Goal: Communication & Community: Answer question/provide support

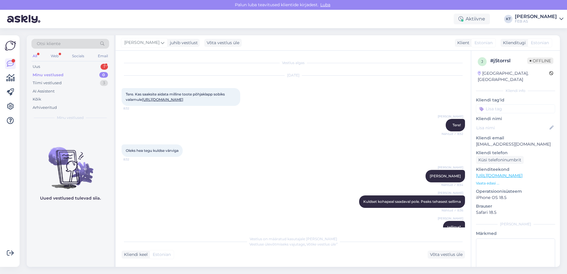
scroll to position [743, 0]
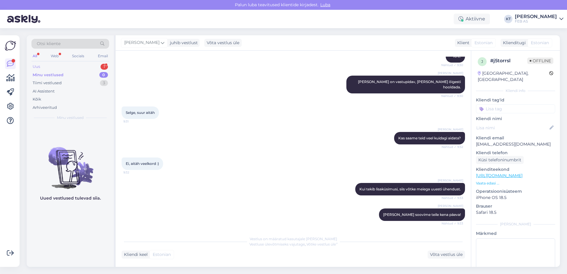
click at [79, 67] on div "Uus 1" at bounding box center [70, 67] width 78 height 8
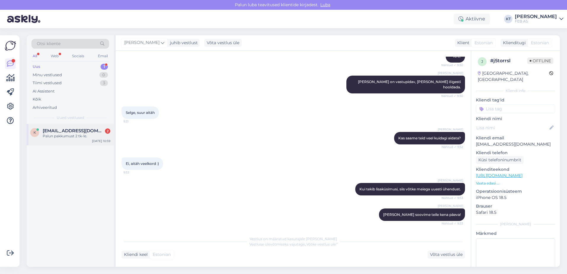
click at [82, 130] on span "[EMAIL_ADDRESS][DOMAIN_NAME]" at bounding box center [74, 130] width 62 height 5
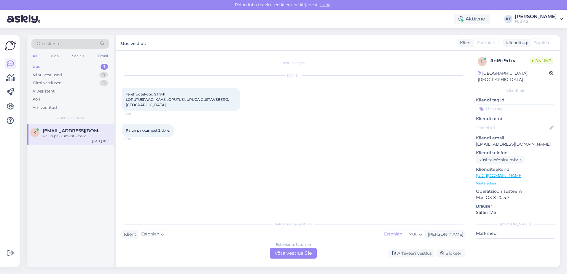
click at [277, 250] on div "Estonian to Estonian Võta vestlus üle" at bounding box center [293, 253] width 47 height 11
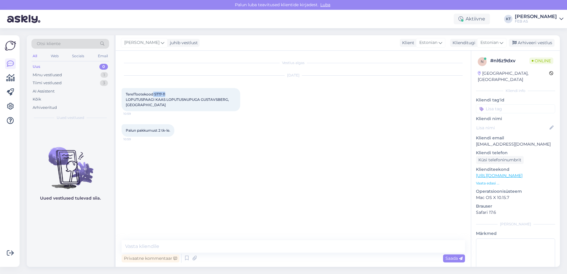
drag, startPoint x: 167, startPoint y: 93, endPoint x: 153, endPoint y: 94, distance: 13.9
click at [153, 94] on div "Tere!Tootekood ST17-11 LOPUTUSPAAGI KAAS LOPUTUSNUPUGA GUSTAVSBERG, VALGE 10:59" at bounding box center [180, 99] width 119 height 23
click at [214, 244] on textarea at bounding box center [292, 246] width 343 height 12
type textarea "Tere!"
drag, startPoint x: 171, startPoint y: 93, endPoint x: 154, endPoint y: 94, distance: 16.3
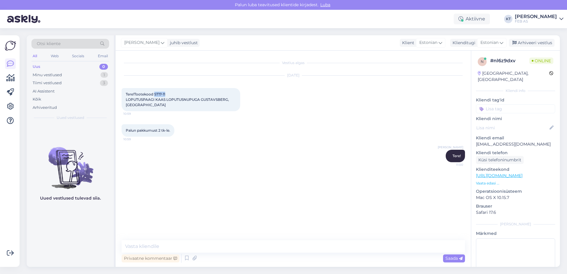
click at [154, 94] on div "Tere!Tootekood ST17-11 LOPUTUSPAAGI KAAS LOPUTUSNUPUGA GUSTAVSBERG, VALGE 10:59" at bounding box center [180, 99] width 119 height 23
copy span "ST17-11"
click at [135, 239] on div "Vestlus algas [DATE] Tere!Tootekood ST17-11 LOPUTUSPAAGI KAAS LOPUTUSNUPUGA GUS…" at bounding box center [293, 159] width 355 height 216
drag, startPoint x: 137, startPoint y: 240, endPoint x: 141, endPoint y: 243, distance: 5.5
click at [137, 240] on textarea at bounding box center [292, 246] width 343 height 12
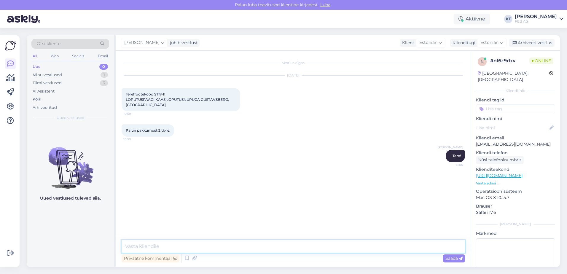
click at [225, 241] on textarea at bounding box center [292, 246] width 343 height 12
click at [222, 244] on textarea at bounding box center [292, 246] width 343 height 12
click at [223, 242] on textarea at bounding box center [292, 246] width 343 height 12
click at [243, 244] on textarea at bounding box center [292, 246] width 343 height 12
type textarea "T"
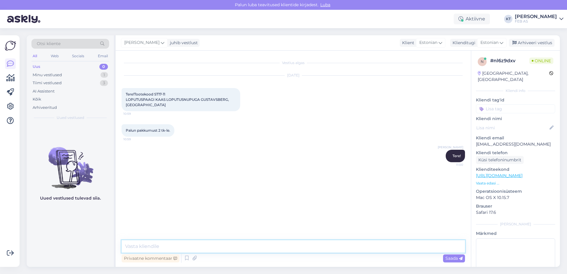
click at [223, 242] on textarea at bounding box center [292, 246] width 343 height 12
type textarea "2"
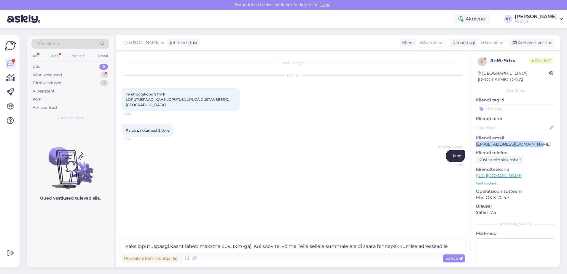
drag, startPoint x: 537, startPoint y: 138, endPoint x: 474, endPoint y: 140, distance: 62.9
click at [474, 140] on div "n # nl6z9dxv Online [GEOGRAPHIC_DATA], [GEOGRAPHIC_DATA] Kliendi info Kliendi t…" at bounding box center [515, 176] width 89 height 250
copy p "[EMAIL_ADDRESS][DOMAIN_NAME]"
click at [455, 246] on textarea "Kaks loputuspaagi kaant läheb maksma 60€ (km-ga). Kui soovite, võime Teile sell…" at bounding box center [292, 246] width 343 height 12
paste textarea "[EMAIL_ADDRESS][DOMAIN_NAME]"
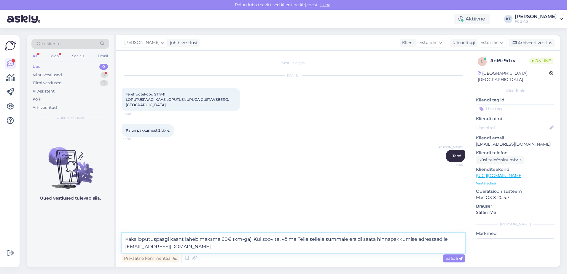
click at [332, 247] on textarea "Kaks loputuspaagi kaant läheb maksma 60€ (km-ga). Kui soovite, võime Teile sell…" at bounding box center [292, 243] width 343 height 20
click at [334, 249] on textarea "Kaks loputuspaagi kaant läheb maksma 60€ (km-ga). Kui soovite, võime Teile sell…" at bounding box center [292, 243] width 343 height 20
type textarea "Kaks loputuspaagi kaant läheb maksma 60€ (km-ga). Kui soovite, võime Teile sell…"
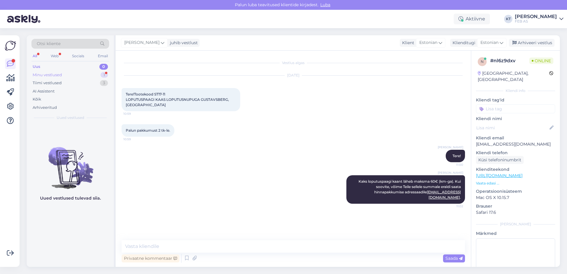
click at [41, 75] on div "Minu vestlused" at bounding box center [47, 75] width 29 height 6
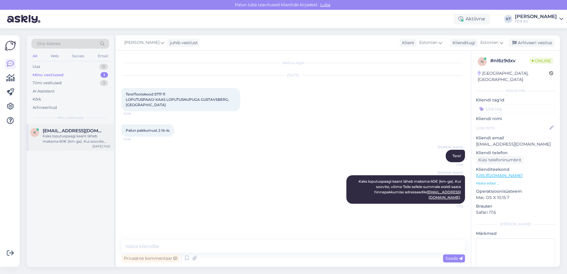
click at [49, 130] on span "[EMAIL_ADDRESS][DOMAIN_NAME]" at bounding box center [74, 130] width 62 height 5
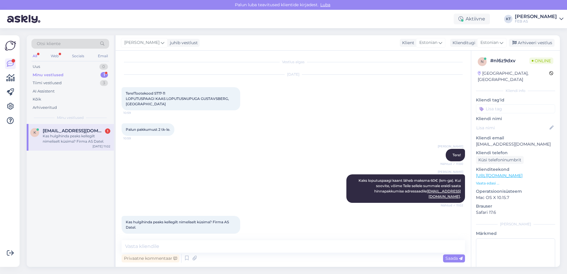
scroll to position [32, 0]
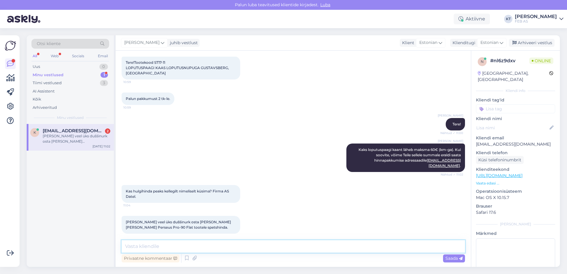
click at [160, 242] on textarea at bounding box center [292, 246] width 343 height 12
click at [156, 244] on textarea at bounding box center [292, 246] width 343 height 12
click at [263, 245] on textarea at bounding box center [292, 246] width 343 height 12
click at [244, 248] on textarea at bounding box center [292, 246] width 343 height 12
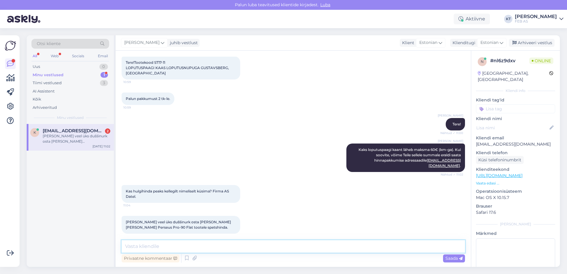
click at [244, 245] on textarea at bounding box center [292, 246] width 343 height 12
click at [254, 245] on textarea at bounding box center [292, 246] width 343 height 12
click at [254, 242] on textarea at bounding box center [292, 246] width 343 height 12
type textarea "E"
type textarea "M"
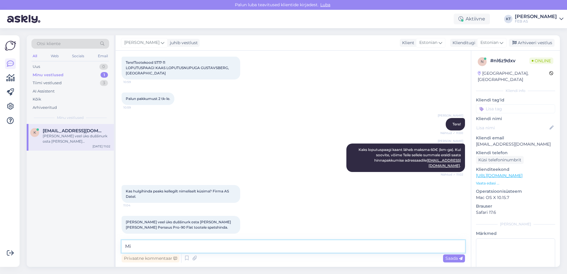
type textarea "M"
type textarea "E"
type textarea "S"
drag, startPoint x: 199, startPoint y: 216, endPoint x: 151, endPoint y: 222, distance: 48.4
click at [151, 222] on span "[PERSON_NAME] veel üks duššinurk osta [PERSON_NAME] [PERSON_NAME] Perseus Pro-9…" at bounding box center [179, 225] width 106 height 10
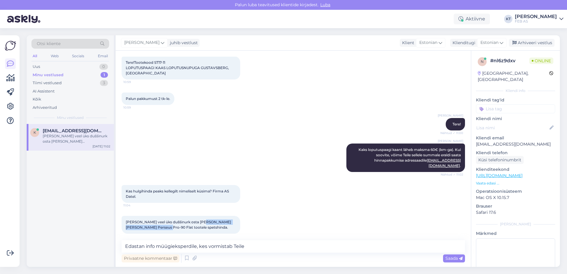
copy span "Ravak Perseus Pro-90 Flat tootele"
click at [251, 246] on textarea "Edastan info müügieksperdile, kes vormistab Teile" at bounding box center [292, 246] width 343 height 12
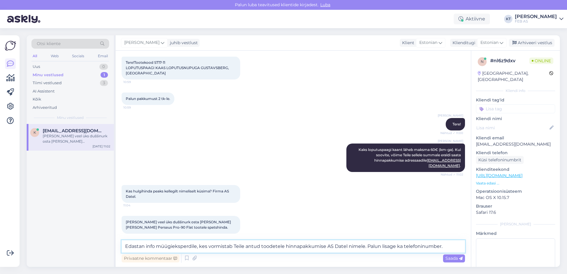
click at [127, 247] on textarea "Edastan info müügieksperdile, kes vormistab Teile antud toodetele hinnapakkumis…" at bounding box center [292, 246] width 343 height 12
click at [125, 246] on textarea "Edastan info müügieksperdile, kes vormistab Teile antud toodetele hinnapakkumis…" at bounding box center [292, 246] width 343 height 12
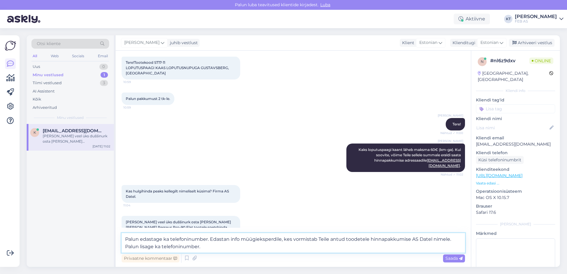
drag, startPoint x: 216, startPoint y: 245, endPoint x: 123, endPoint y: 249, distance: 93.1
click at [123, 249] on textarea "Palun edastage ka telefoninumber. Edastan info müügieksperdile, kes vormistab T…" at bounding box center [292, 243] width 343 height 20
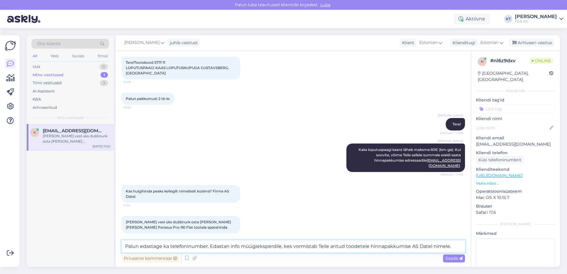
drag, startPoint x: 161, startPoint y: 247, endPoint x: 139, endPoint y: 246, distance: 22.2
click at [139, 246] on textarea "Palun edastage ka telefoninumber. Edastan info müügieksperdile, kes vormistab T…" at bounding box center [292, 246] width 343 height 12
click at [457, 247] on textarea "Palun kirjutage ka telefoninumber. Edastan info müügieksperdile, kes vormistab …" at bounding box center [292, 246] width 343 height 12
type textarea "Palun kirjutage ka telefoninumber. Edastan info müügieksperdile, kes vormistab …"
click at [452, 258] on span "Saada" at bounding box center [453, 257] width 17 height 5
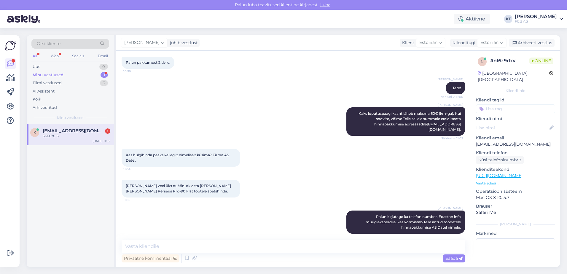
scroll to position [93, 0]
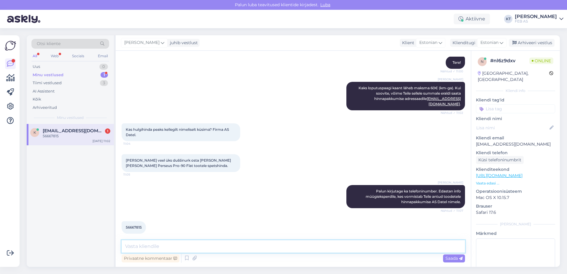
click at [142, 241] on textarea at bounding box center [292, 246] width 343 height 12
type textarea "a"
type textarea "Aitäh! [PERSON_NAME] info edasi müügieksperdile. Kas saan Teile veel abiks olla?"
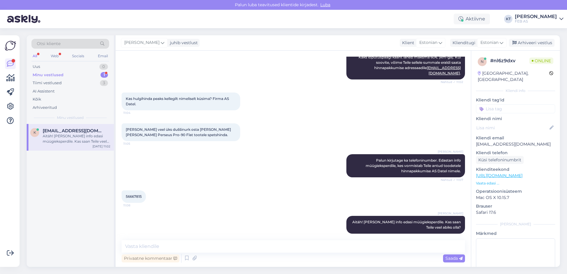
click at [314, 196] on div "56667815 11:08" at bounding box center [292, 196] width 343 height 25
drag, startPoint x: 94, startPoint y: 75, endPoint x: 95, endPoint y: 79, distance: 3.3
click at [94, 75] on div "Minu vestlused 1" at bounding box center [70, 75] width 78 height 8
click at [249, 184] on div "56667815 11:08" at bounding box center [292, 196] width 343 height 25
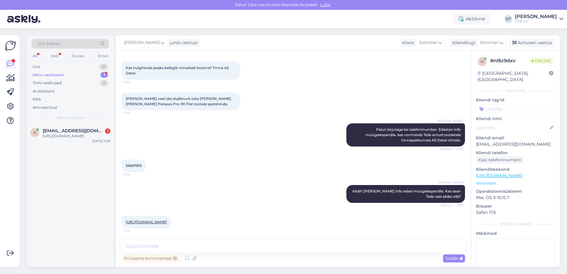
scroll to position [161, 0]
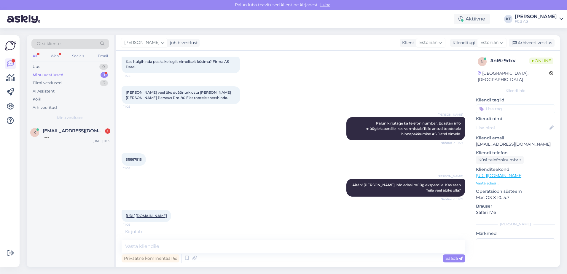
click at [216, 230] on div "Kirjutab . . ." at bounding box center [292, 231] width 343 height 6
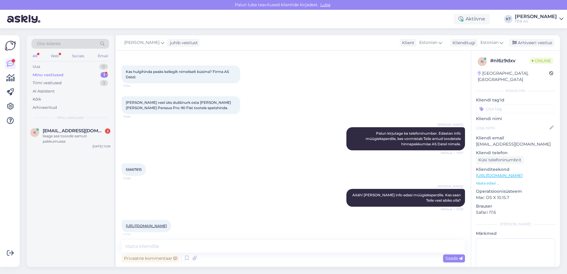
scroll to position [180, 0]
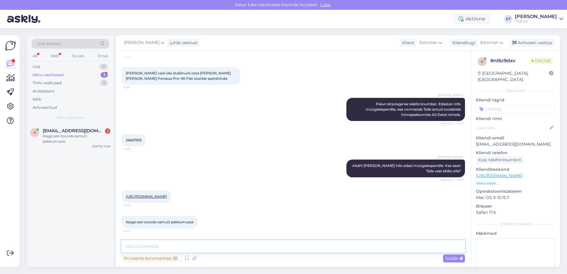
click at [192, 247] on textarea at bounding box center [292, 246] width 343 height 12
click at [227, 245] on textarea "[PERSON_NAME] toote samuti hinnapakkumisse." at bounding box center [292, 246] width 343 height 12
click at [229, 246] on textarea "[PERSON_NAME] toote samuti hinnapakkumisse." at bounding box center [292, 246] width 343 height 12
type textarea "[PERSON_NAME] toote samuti hinnapakkumisse."
click at [447, 257] on span "Saada" at bounding box center [453, 257] width 17 height 5
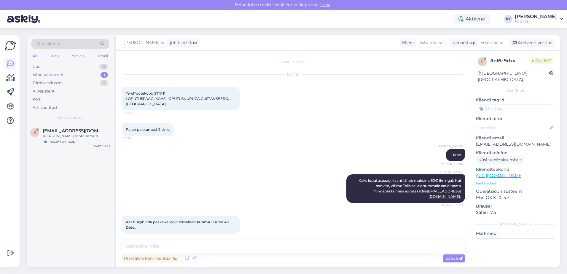
scroll to position [0, 0]
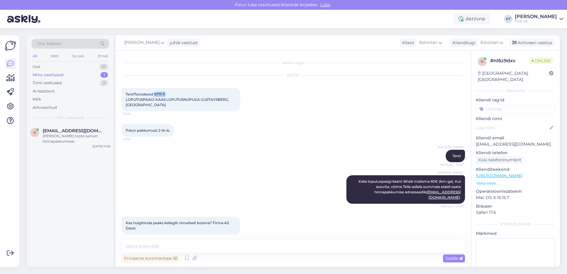
drag, startPoint x: 154, startPoint y: 94, endPoint x: 168, endPoint y: 94, distance: 13.9
click at [168, 94] on div "Tere!Tootekood ST17-11 LOPUTUSPAAGI KAAS LOPUTUSNUPUGA GUSTAVSBERG, VALGE 10:59" at bounding box center [180, 99] width 119 height 23
copy span "ST17-11"
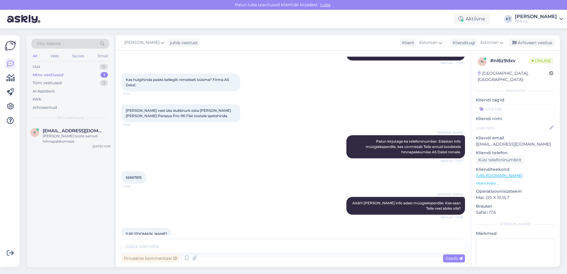
scroll to position [148, 0]
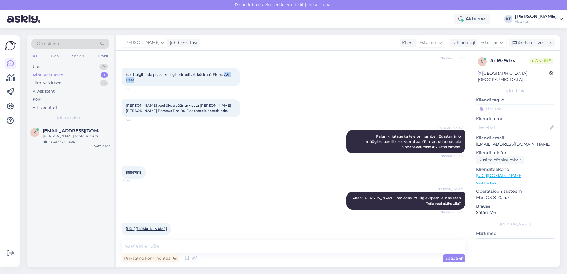
drag, startPoint x: 227, startPoint y: 69, endPoint x: 134, endPoint y: 76, distance: 93.0
click at [134, 76] on span "Kas hulgihinda peaks kellegilt nimeliselt küsima? Firma AS Datel." at bounding box center [178, 77] width 104 height 10
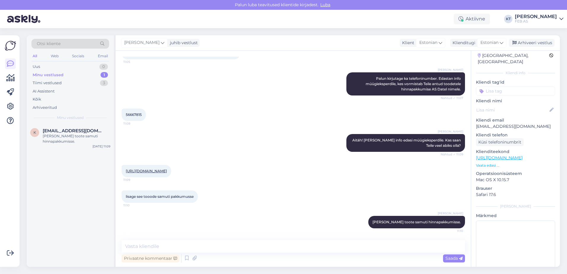
scroll to position [28, 0]
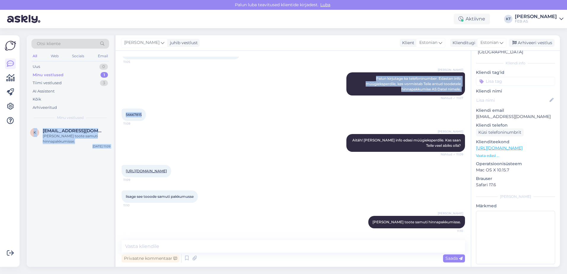
drag, startPoint x: 142, startPoint y: 111, endPoint x: 113, endPoint y: 112, distance: 29.1
click at [113, 112] on div "Otsi kliente All Web Socials Email Uus 0 Minu vestlused 1 Tiimi vestlused 3 AI …" at bounding box center [293, 150] width 533 height 231
drag, startPoint x: 113, startPoint y: 112, endPoint x: 142, endPoint y: 109, distance: 28.5
click at [141, 112] on span "56667815" at bounding box center [134, 114] width 16 height 4
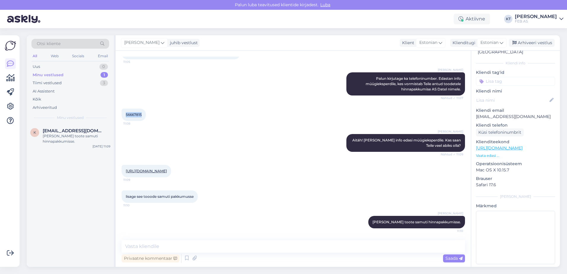
drag, startPoint x: 143, startPoint y: 109, endPoint x: 125, endPoint y: 111, distance: 17.5
click at [125, 111] on div "56667815 11:08" at bounding box center [133, 114] width 24 height 12
copy span "56667815"
drag, startPoint x: 512, startPoint y: 109, endPoint x: 473, endPoint y: 113, distance: 38.7
click at [473, 113] on div "n # nl6z9dxv Offline [GEOGRAPHIC_DATA], [GEOGRAPHIC_DATA] Kliendi info Kliendi …" at bounding box center [515, 148] width 89 height 250
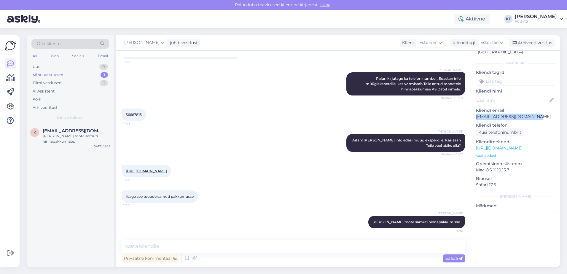
copy p "[EMAIL_ADDRESS][DOMAIN_NAME]"
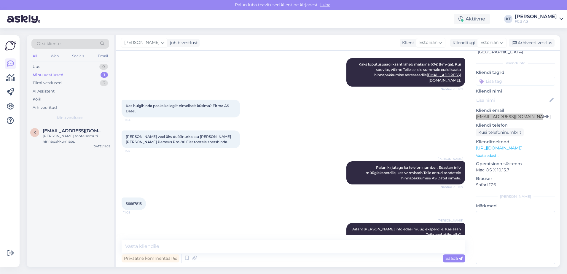
scroll to position [206, 0]
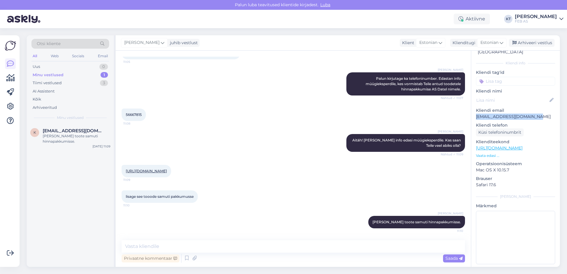
click at [167, 169] on link "[URL][DOMAIN_NAME]" at bounding box center [146, 171] width 41 height 4
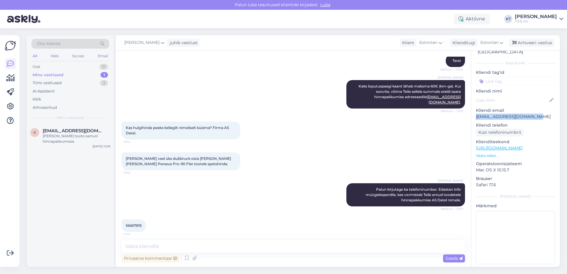
scroll to position [87, 0]
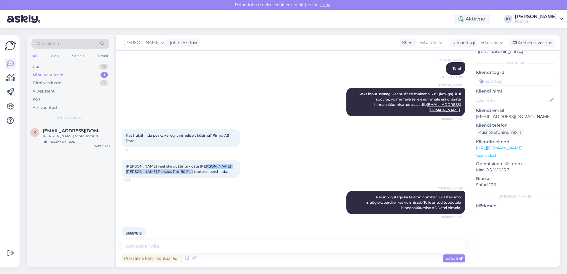
drag, startPoint x: 199, startPoint y: 159, endPoint x: 172, endPoint y: 166, distance: 27.8
click at [172, 166] on span "[PERSON_NAME] veel üks duššinurk osta [PERSON_NAME] [PERSON_NAME] Perseus Pro-9…" at bounding box center [179, 169] width 106 height 10
copy span "Ravak Perseus Pro-90 Flat tootele spetshinda"
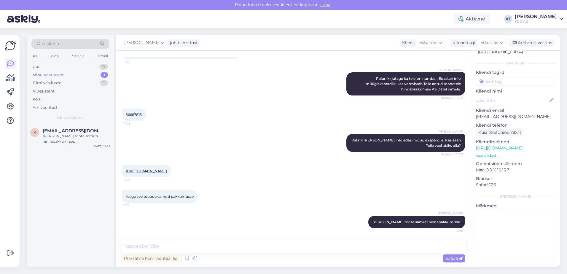
click at [333, 183] on div "[URL][DOMAIN_NAME] 11:09" at bounding box center [292, 170] width 343 height 25
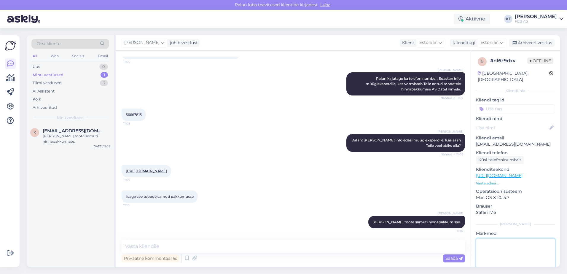
click at [497, 243] on textarea at bounding box center [515, 264] width 79 height 53
click at [408, 199] on div "lisage see tooode samuti pakkumusse 11:10" at bounding box center [292, 196] width 343 height 25
drag, startPoint x: 527, startPoint y: 238, endPoint x: 527, endPoint y: 241, distance: 3.3
click at [528, 239] on textarea "Saadetud [EMAIL_ADDRESS][DOMAIN_NAME]" at bounding box center [515, 264] width 79 height 53
type textarea "Saadetud feb@feb.ee- Edastatud Maarele"
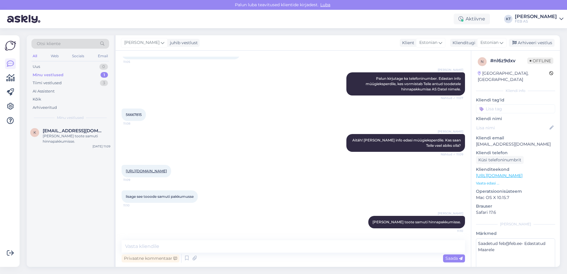
click at [530, 209] on p "Safari 17.6" at bounding box center [515, 212] width 79 height 6
